Goal: Find contact information: Find contact information

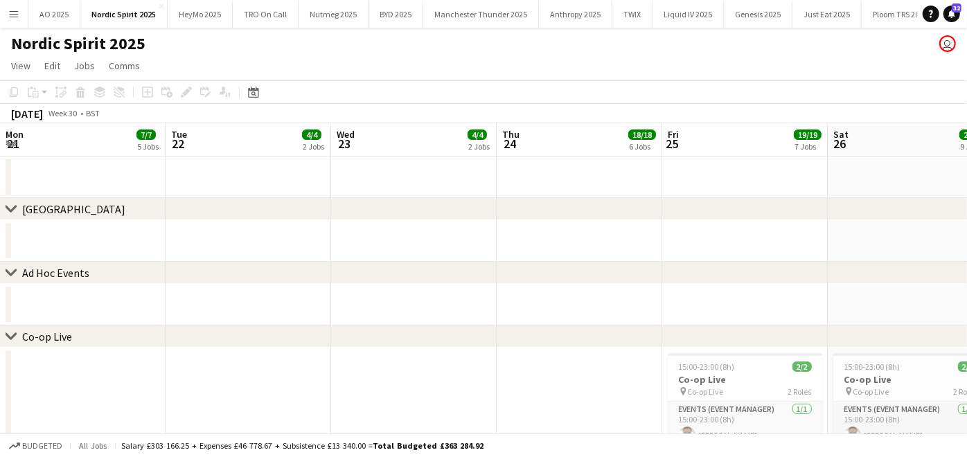
scroll to position [0, 453]
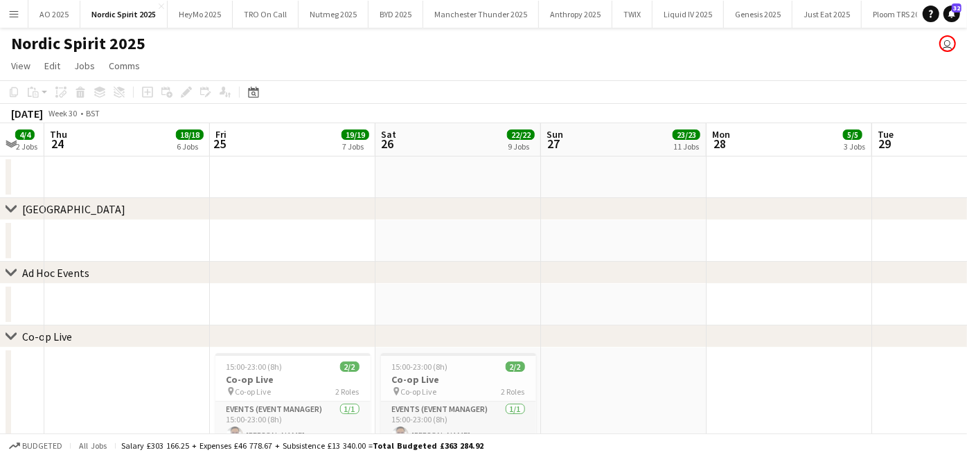
click at [12, 18] on app-icon "Menu" at bounding box center [13, 13] width 11 height 11
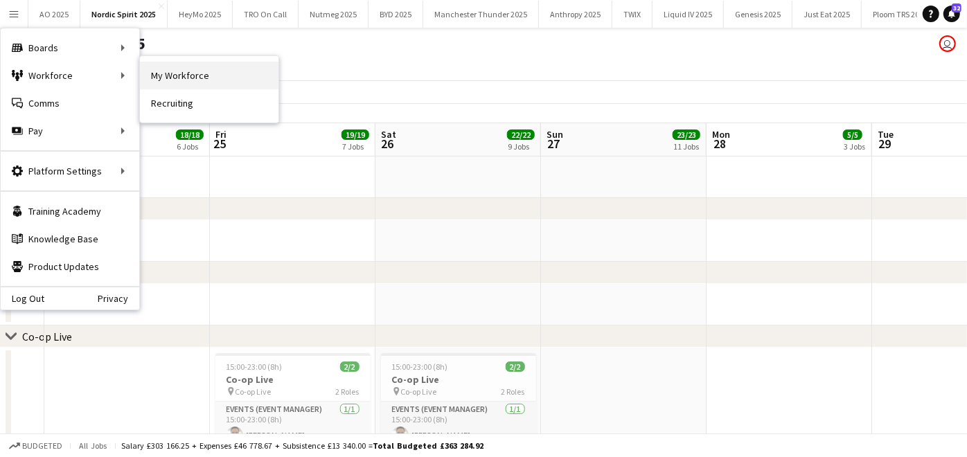
click at [170, 71] on link "My Workforce" at bounding box center [209, 76] width 139 height 28
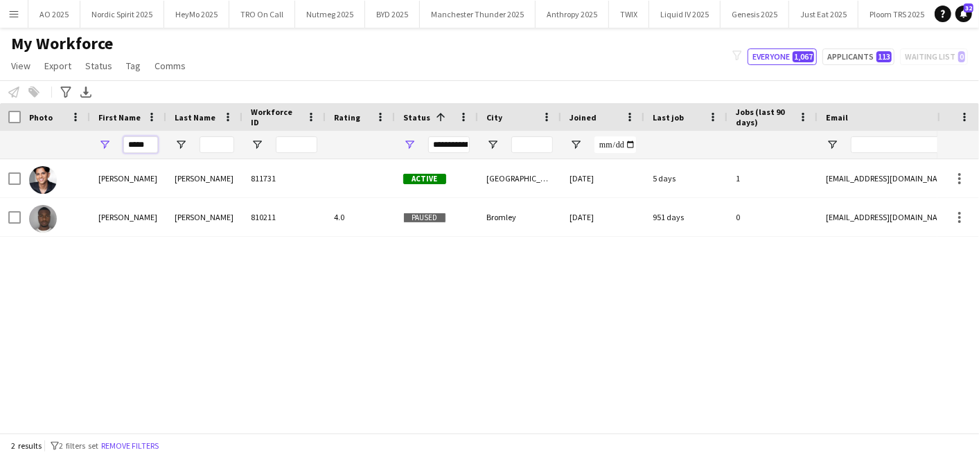
drag, startPoint x: 150, startPoint y: 144, endPoint x: 87, endPoint y: 128, distance: 65.9
click at [87, 128] on div "Workforce Details Photo First Name 1" at bounding box center [751, 131] width 1502 height 56
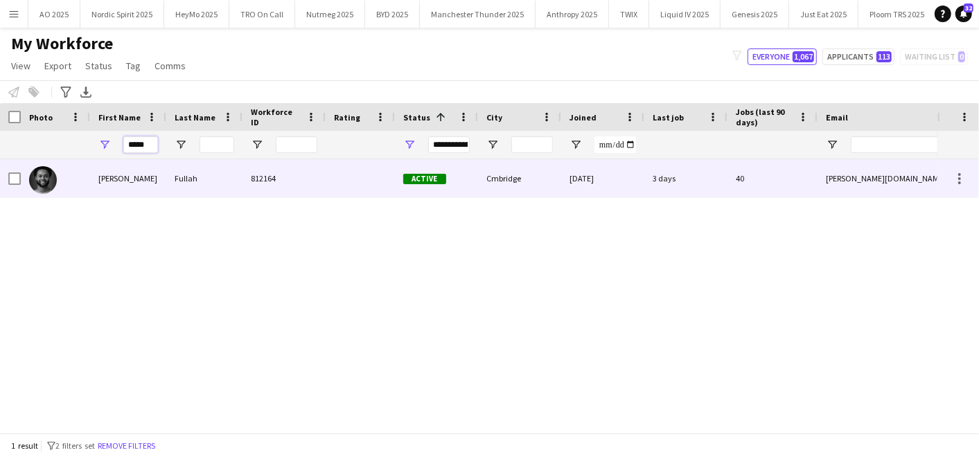
type input "*****"
click at [89, 164] on div at bounding box center [55, 178] width 69 height 38
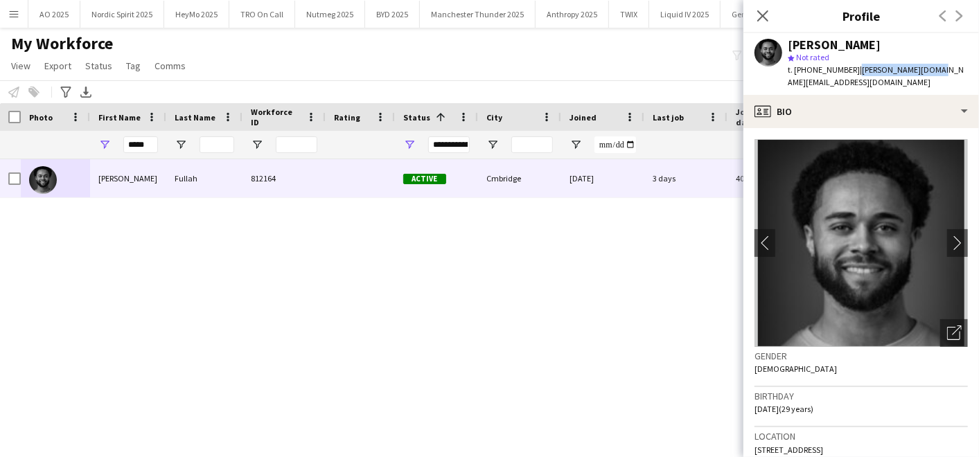
drag, startPoint x: 851, startPoint y: 65, endPoint x: 938, endPoint y: 67, distance: 87.3
click at [938, 67] on app-profile-header "[PERSON_NAME] star Not rated t. [PHONE_NUMBER] | [PERSON_NAME][DOMAIN_NAME][EMA…" at bounding box center [862, 64] width 236 height 62
copy span "| [PERSON_NAME][DOMAIN_NAME][EMAIL_ADDRESS][DOMAIN_NAME]"
